Goal: Obtain resource: Download file/media

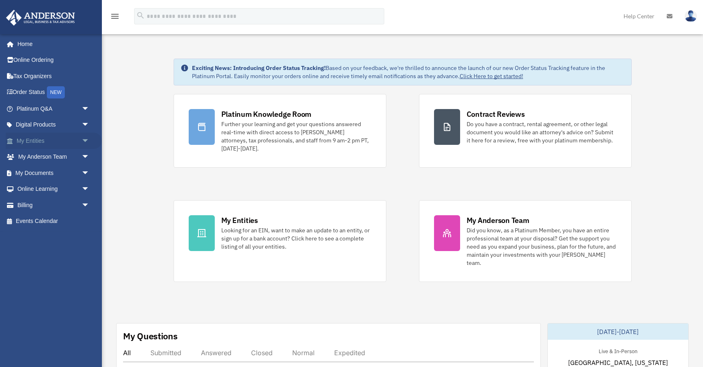
click at [83, 140] on span "arrow_drop_down" at bounding box center [89, 141] width 16 height 17
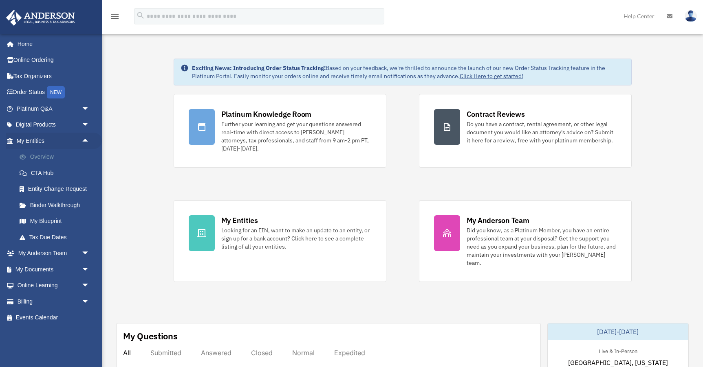
click at [45, 157] on link "Overview" at bounding box center [56, 157] width 90 height 16
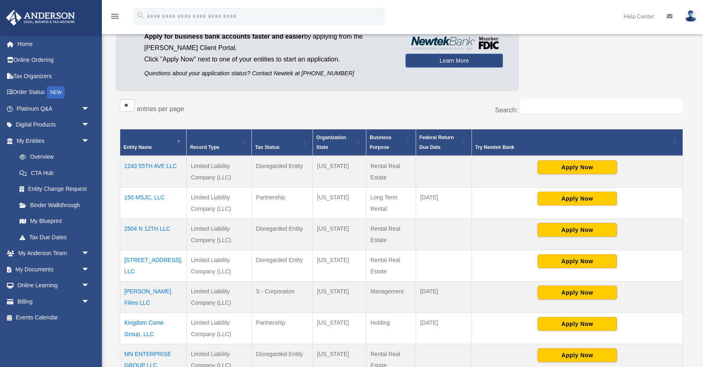
scroll to position [98, 0]
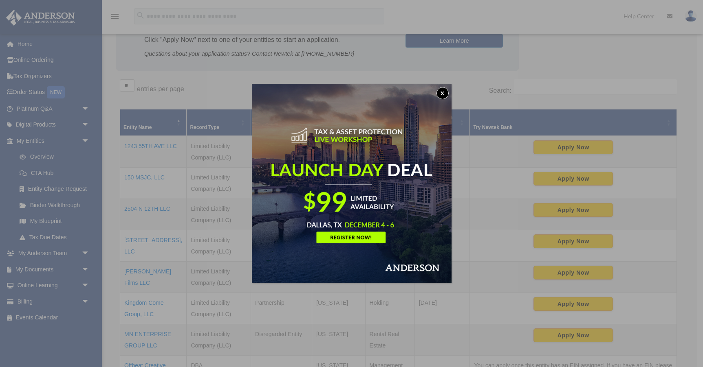
click at [444, 89] on button "x" at bounding box center [442, 93] width 12 height 12
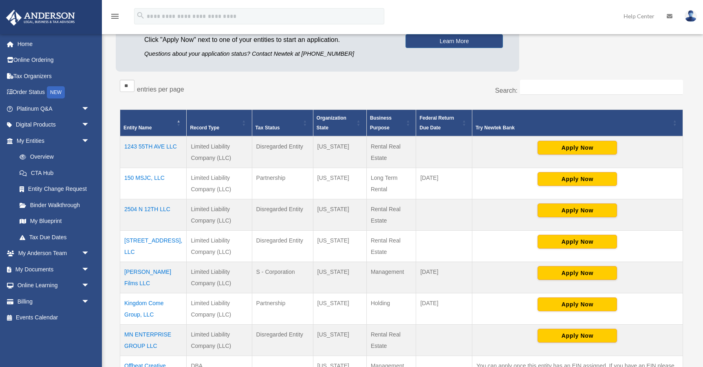
click at [152, 241] on td "330 2nd Street, LLC" at bounding box center [153, 246] width 66 height 31
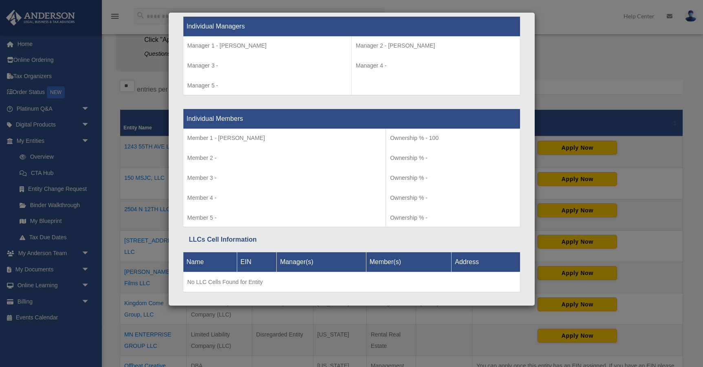
scroll to position [804, 0]
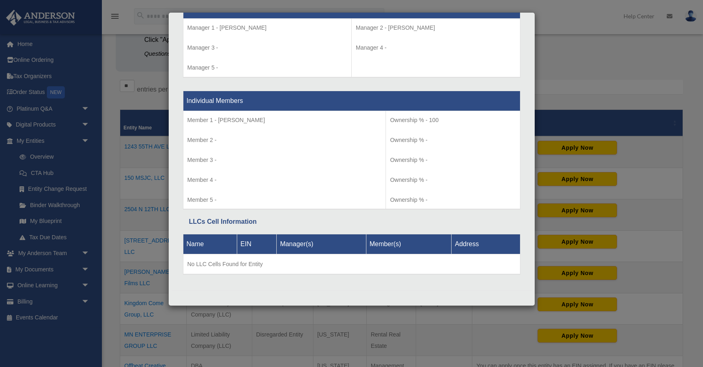
click at [574, 74] on div "Details × Articles Sent Organizational Date" at bounding box center [351, 183] width 703 height 367
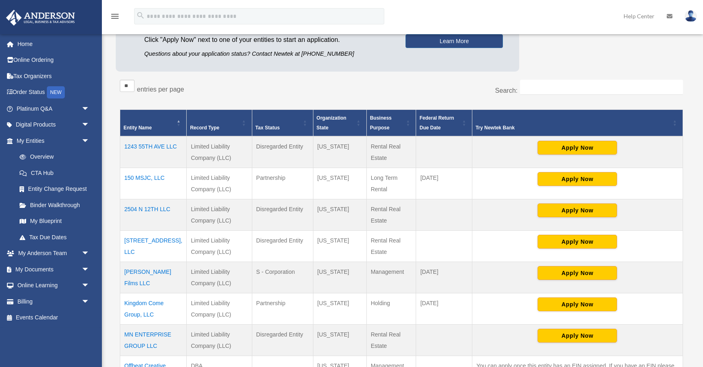
click at [160, 240] on td "330 2nd Street, LLC" at bounding box center [153, 246] width 66 height 31
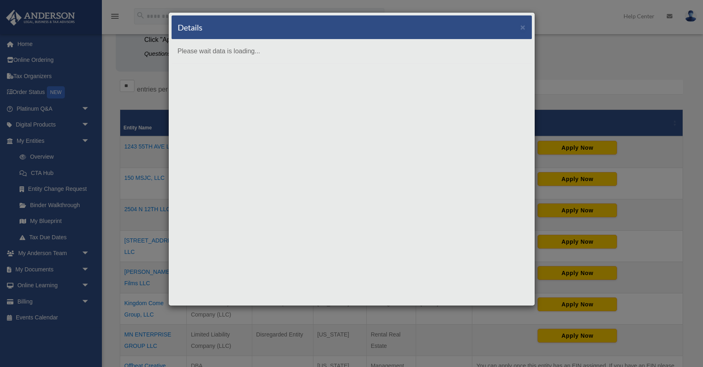
scroll to position [0, 0]
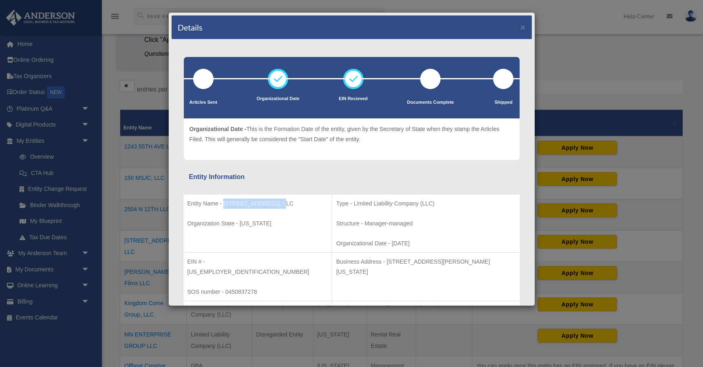
drag, startPoint x: 275, startPoint y: 203, endPoint x: 224, endPoint y: 202, distance: 50.9
click at [224, 202] on p "Entity Name - 330 2nd Street, LLC" at bounding box center [257, 204] width 140 height 10
copy p "330 2nd Street, LLC"
click at [523, 21] on div "Details ×" at bounding box center [351, 27] width 360 height 24
click at [523, 29] on button "×" at bounding box center [522, 27] width 5 height 9
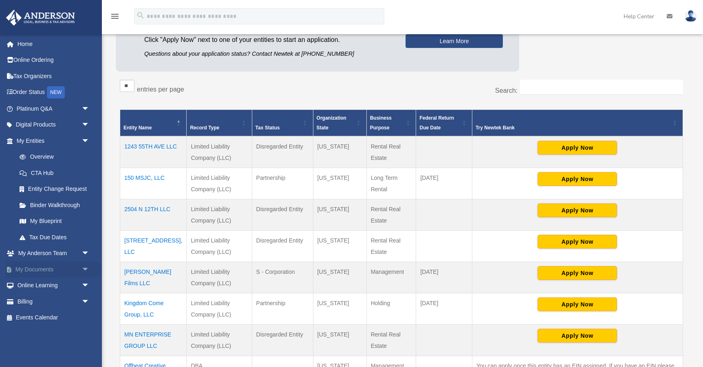
click at [42, 264] on link "My Documents arrow_drop_down" at bounding box center [54, 270] width 96 height 16
click at [84, 270] on span "arrow_drop_down" at bounding box center [89, 270] width 16 height 17
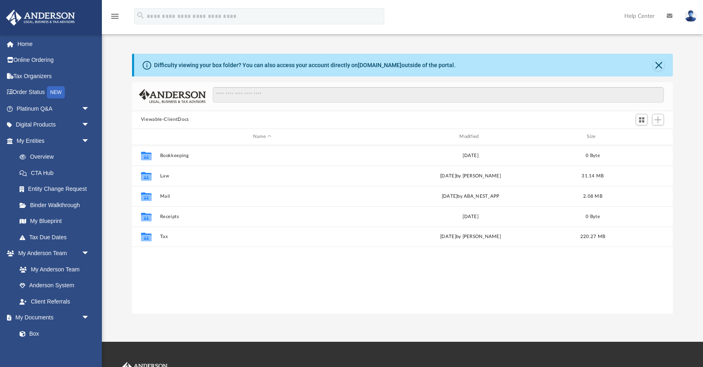
scroll to position [185, 541]
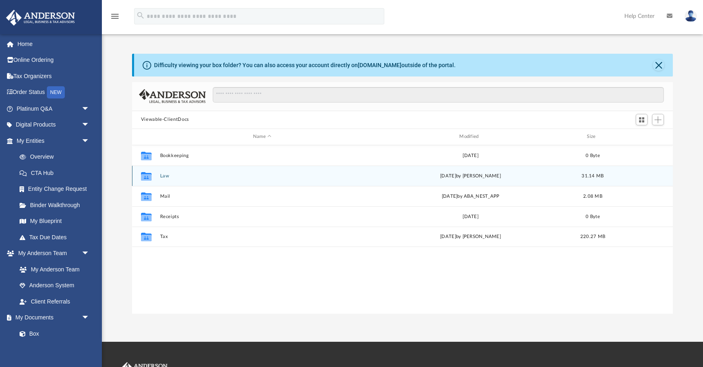
click at [165, 174] on button "Law" at bounding box center [262, 175] width 204 height 5
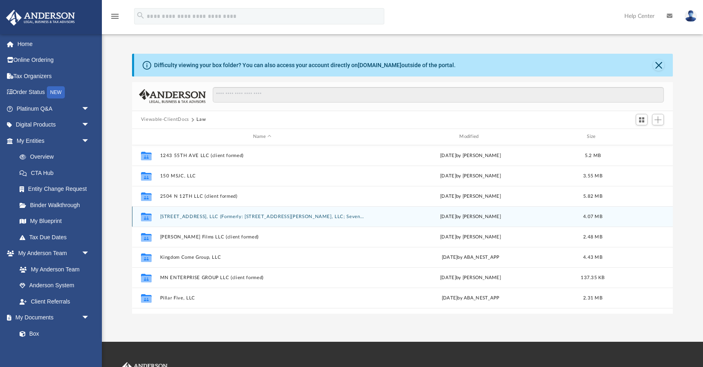
click at [203, 218] on button "330 2nd Street, LLC (Formerly: 158 Wayne Apt 217A, LLC; Seven Yes Eight LLC)" at bounding box center [262, 216] width 204 height 5
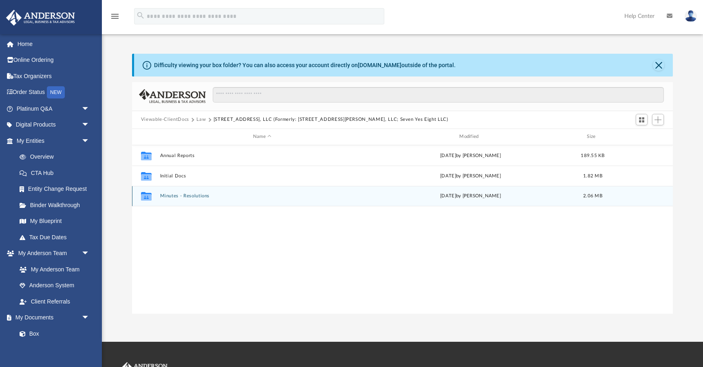
click at [181, 193] on div "Collaborated Folder Minutes - Resolutions Tue Sep 16 2025 by Mercy Solon 2.06 MB" at bounding box center [402, 196] width 541 height 20
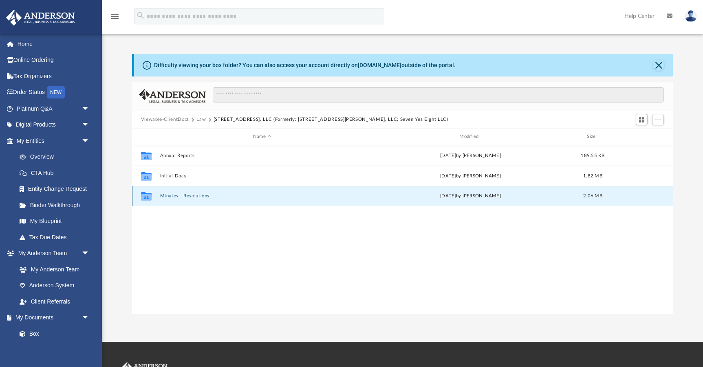
click at [191, 196] on button "Minutes - Resolutions" at bounding box center [262, 195] width 204 height 5
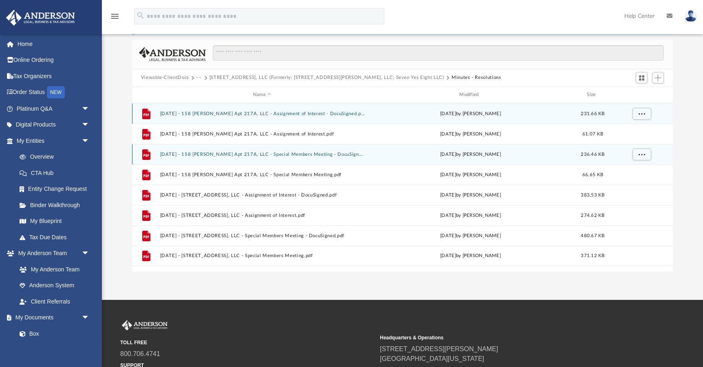
scroll to position [43, 0]
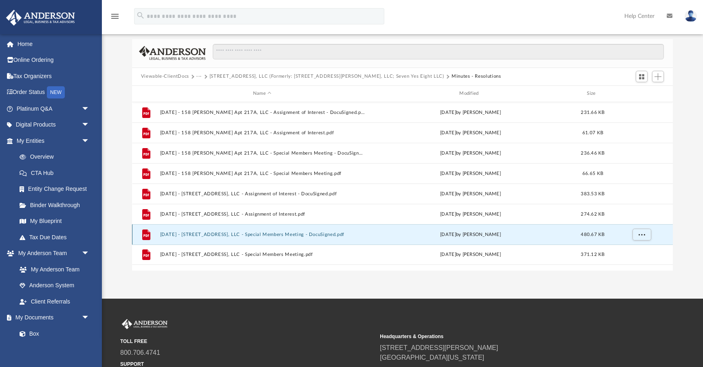
click at [224, 235] on button "2025.09.05 - 330 2nd Street, LLC - Special Members Meeting - DocuSigned.pdf" at bounding box center [262, 234] width 204 height 5
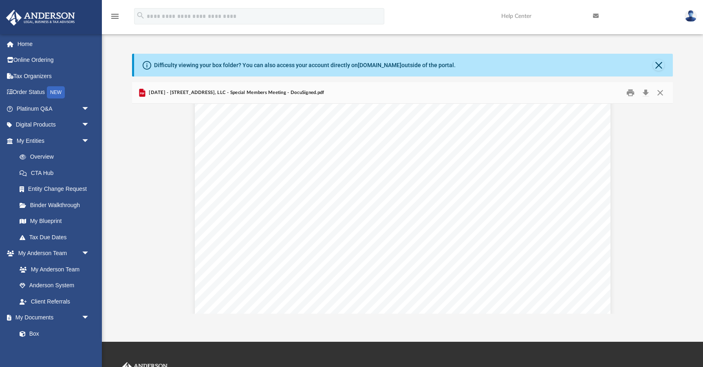
scroll to position [228, 0]
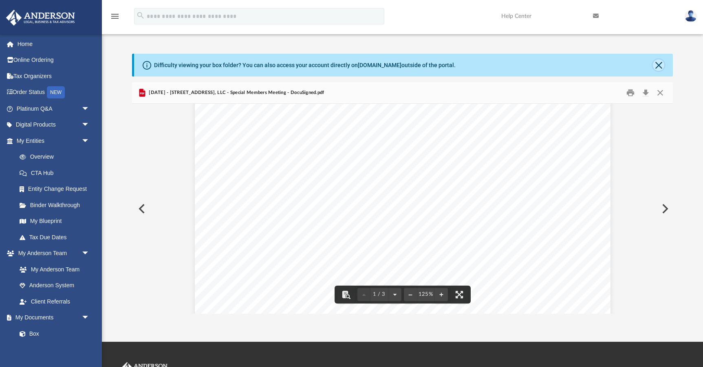
click at [657, 63] on button "Close" at bounding box center [658, 64] width 11 height 11
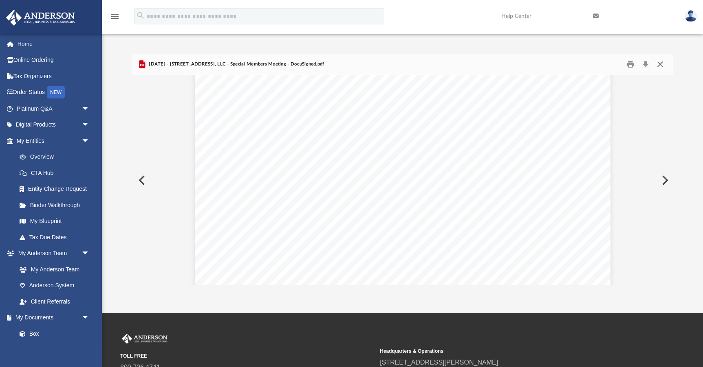
click at [657, 63] on button "Close" at bounding box center [660, 64] width 15 height 13
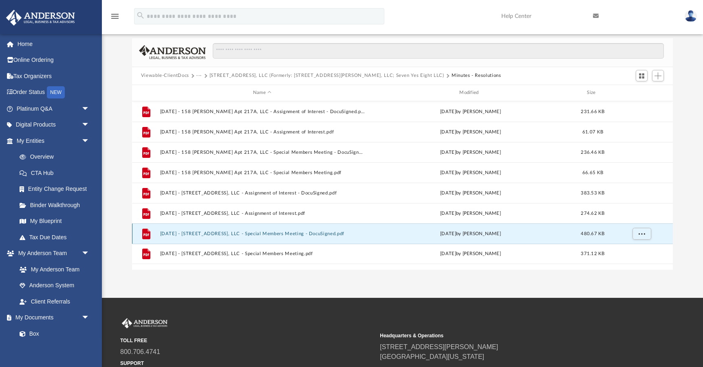
scroll to position [20, 0]
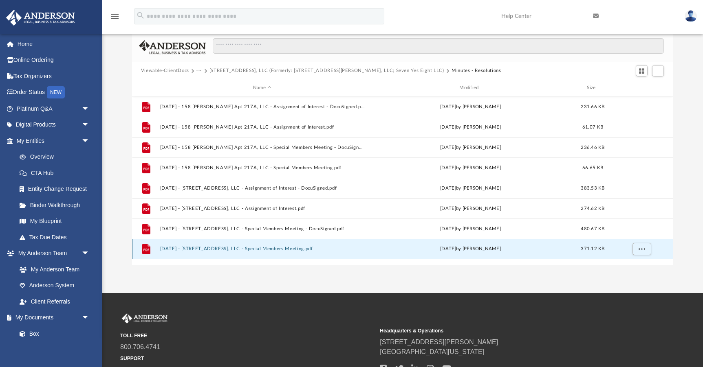
click at [259, 247] on button "2025.09.05 - 330 2nd Street, LLC - Special Members Meeting.pdf" at bounding box center [262, 248] width 204 height 5
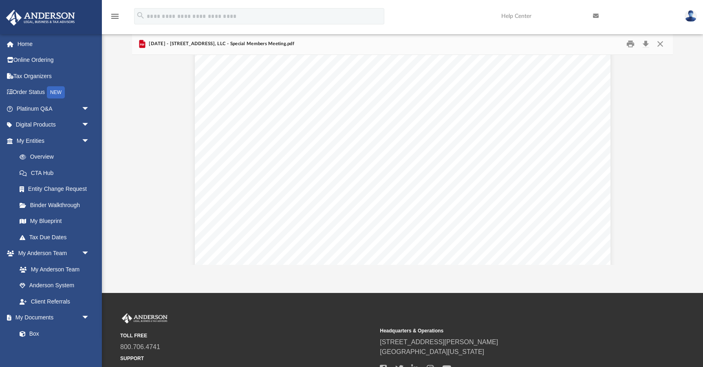
scroll to position [1413, 0]
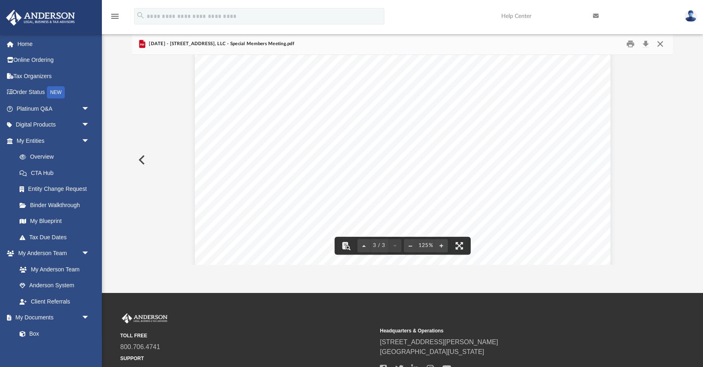
click at [661, 45] on button "Close" at bounding box center [660, 43] width 15 height 13
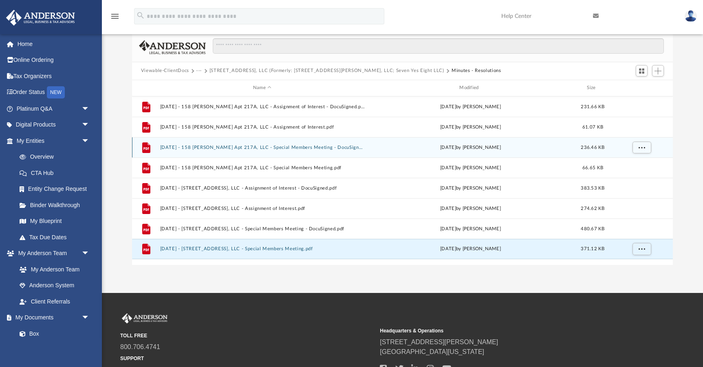
scroll to position [0, 0]
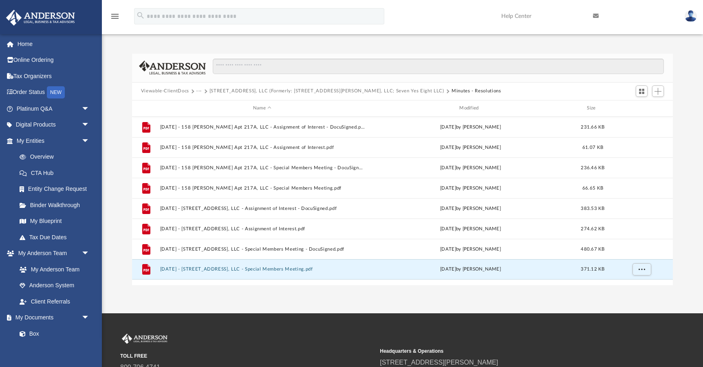
click at [123, 149] on div "Difficulty viewing your box folder? You can also access your account directly o…" at bounding box center [402, 170] width 601 height 232
click at [323, 91] on button "330 2nd Street, LLC (Formerly: 158 Wayne Apt 217A, LLC; Seven Yes Eight LLC)" at bounding box center [326, 91] width 235 height 7
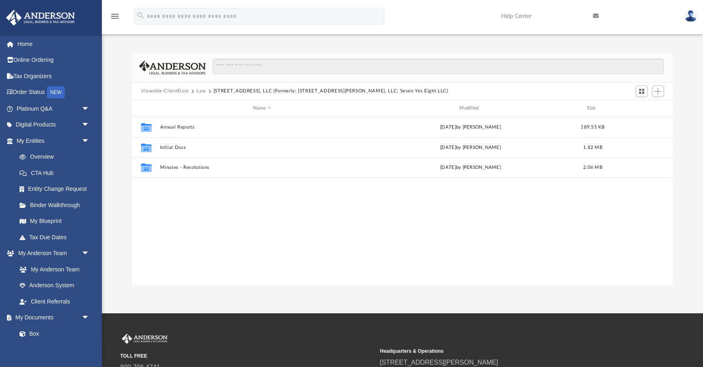
click at [127, 101] on div "Difficulty viewing your box folder? You can also access your account directly o…" at bounding box center [402, 170] width 601 height 232
